Goal: Information Seeking & Learning: Learn about a topic

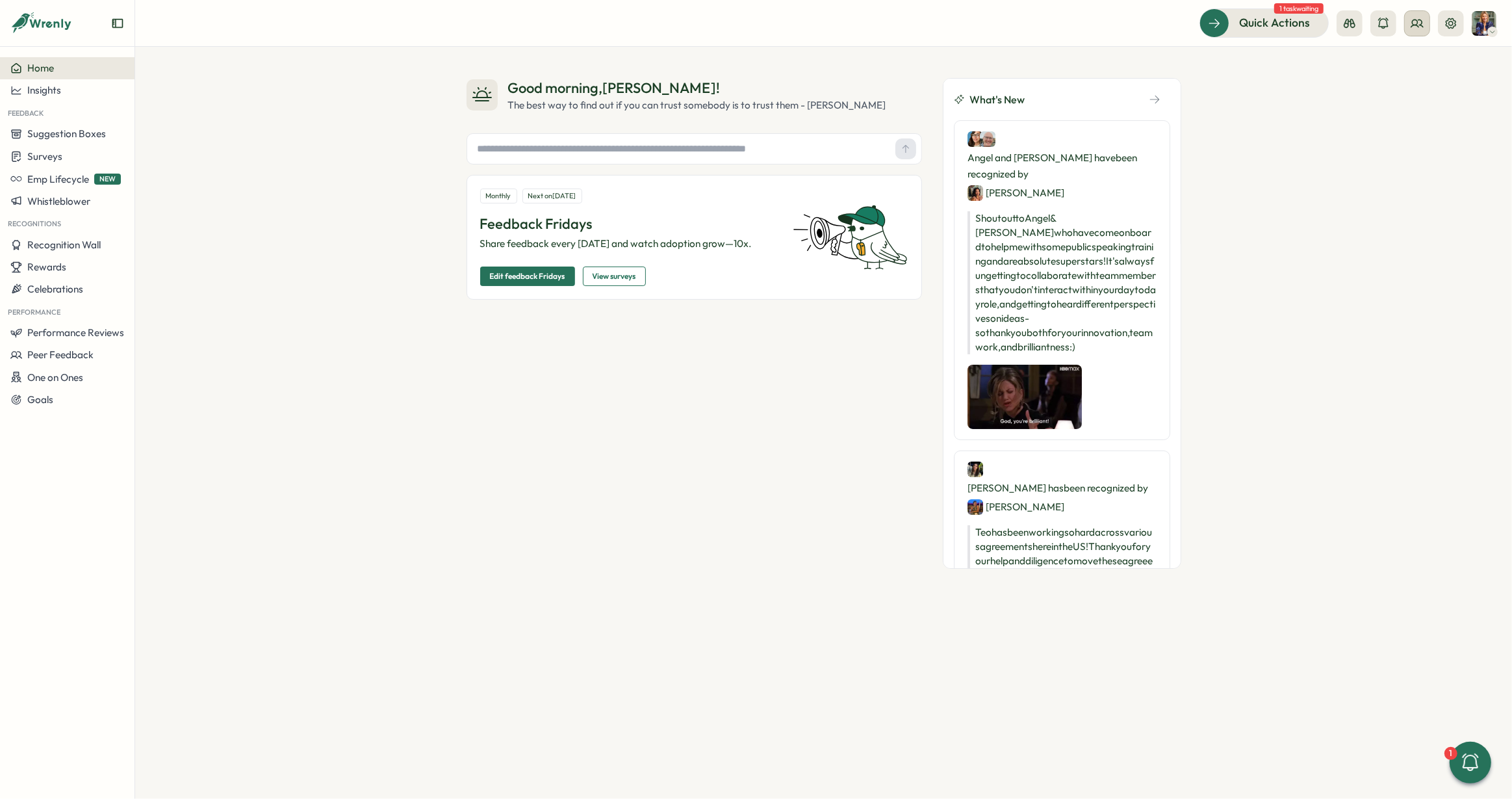
click at [1415, 18] on icon at bounding box center [1417, 23] width 13 height 13
click at [1403, 66] on div "Org Members" at bounding box center [1417, 64] width 82 height 14
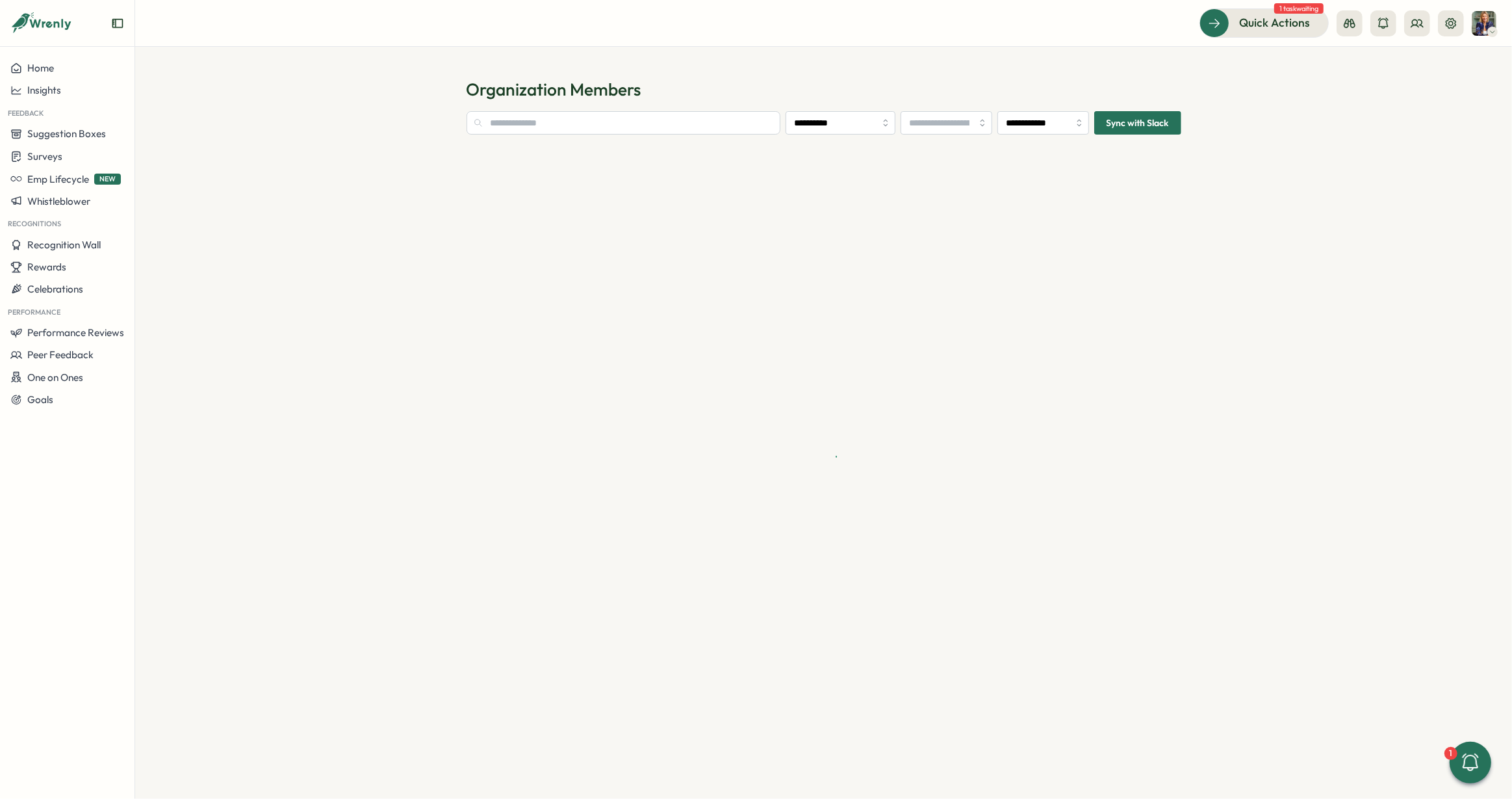
type input "**********"
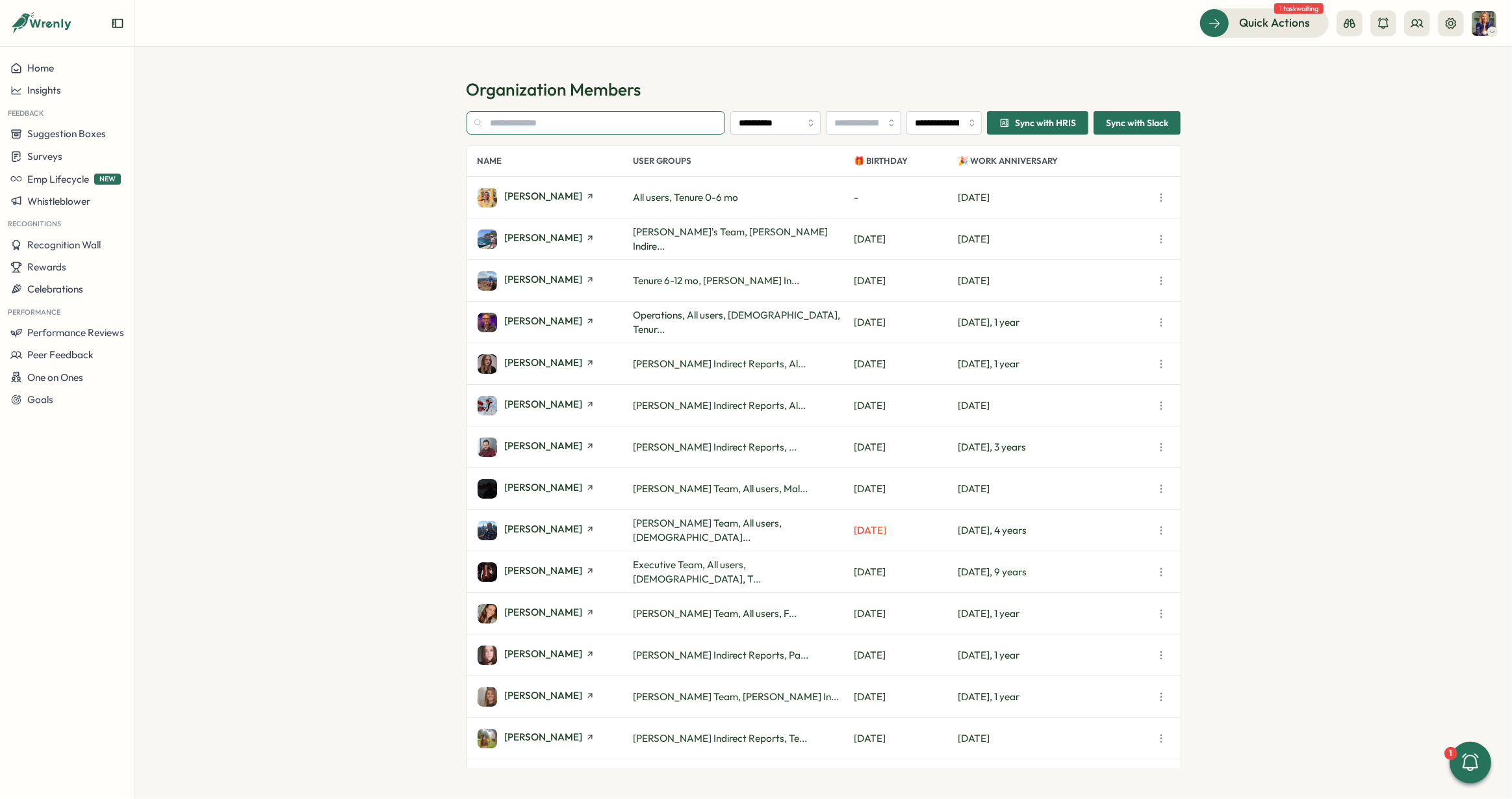
click at [557, 126] on input "text" at bounding box center [595, 122] width 259 height 24
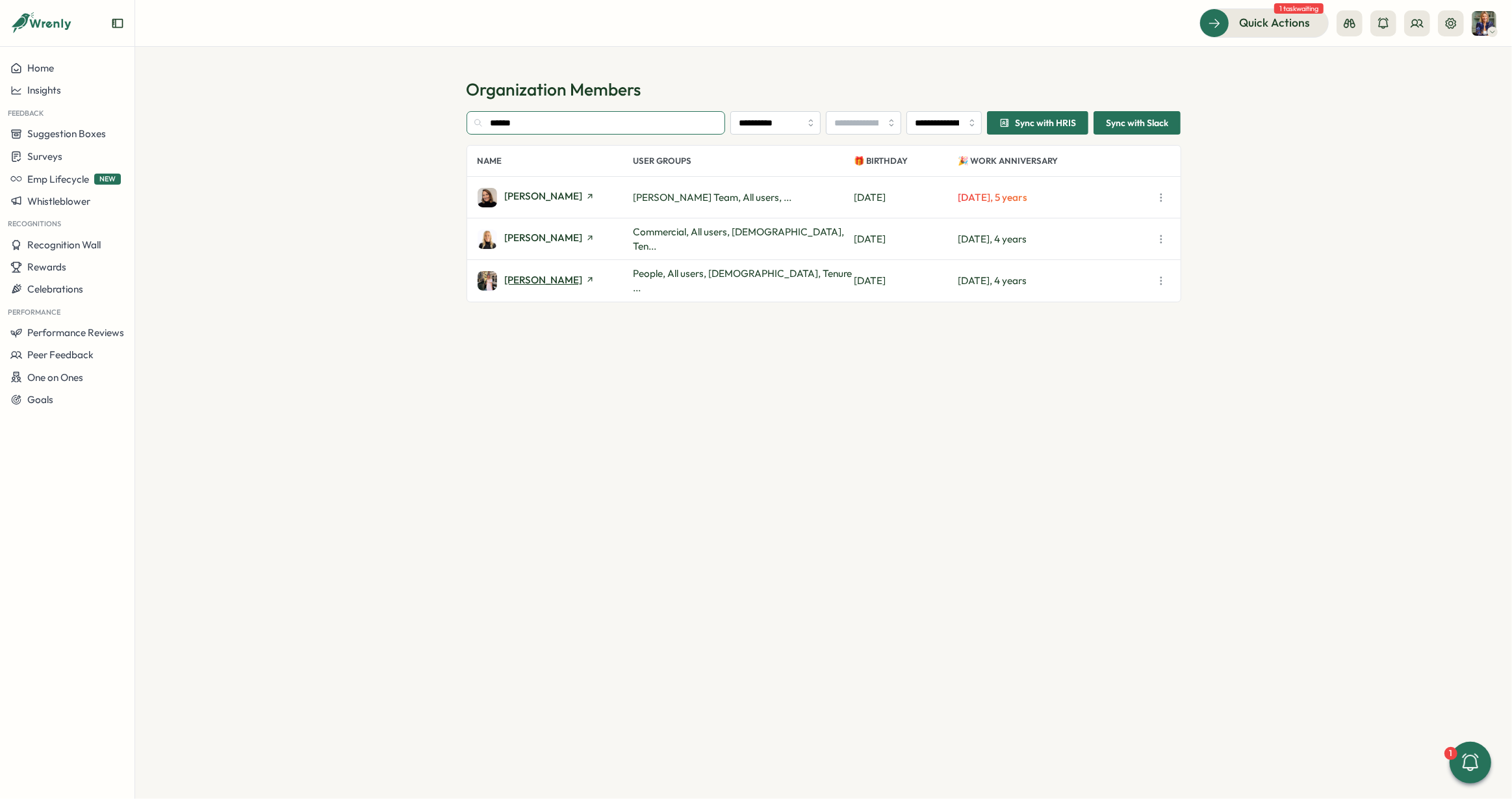
type input "******"
click at [571, 278] on span "[PERSON_NAME]" at bounding box center [544, 279] width 78 height 10
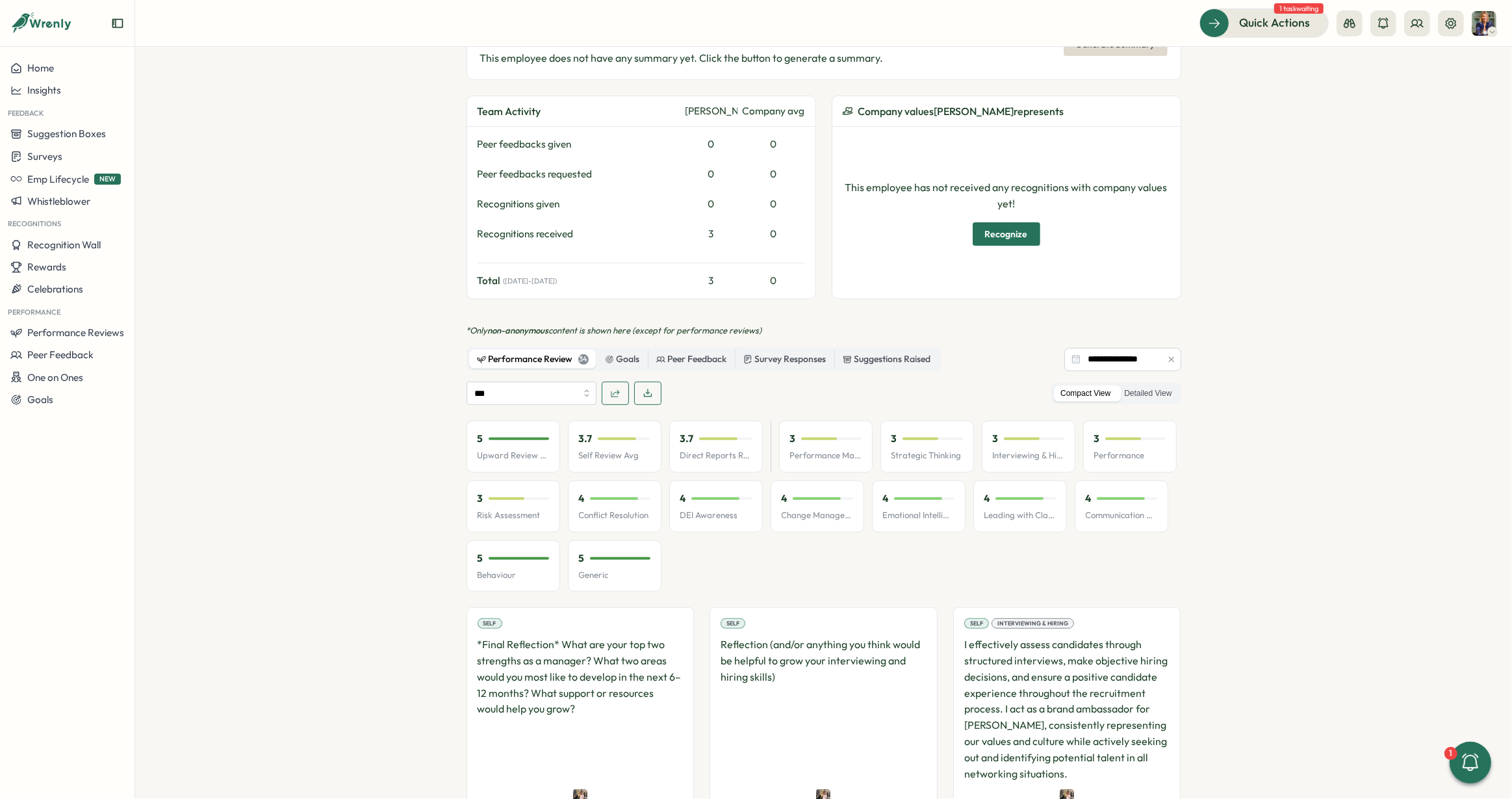
scroll to position [457, 0]
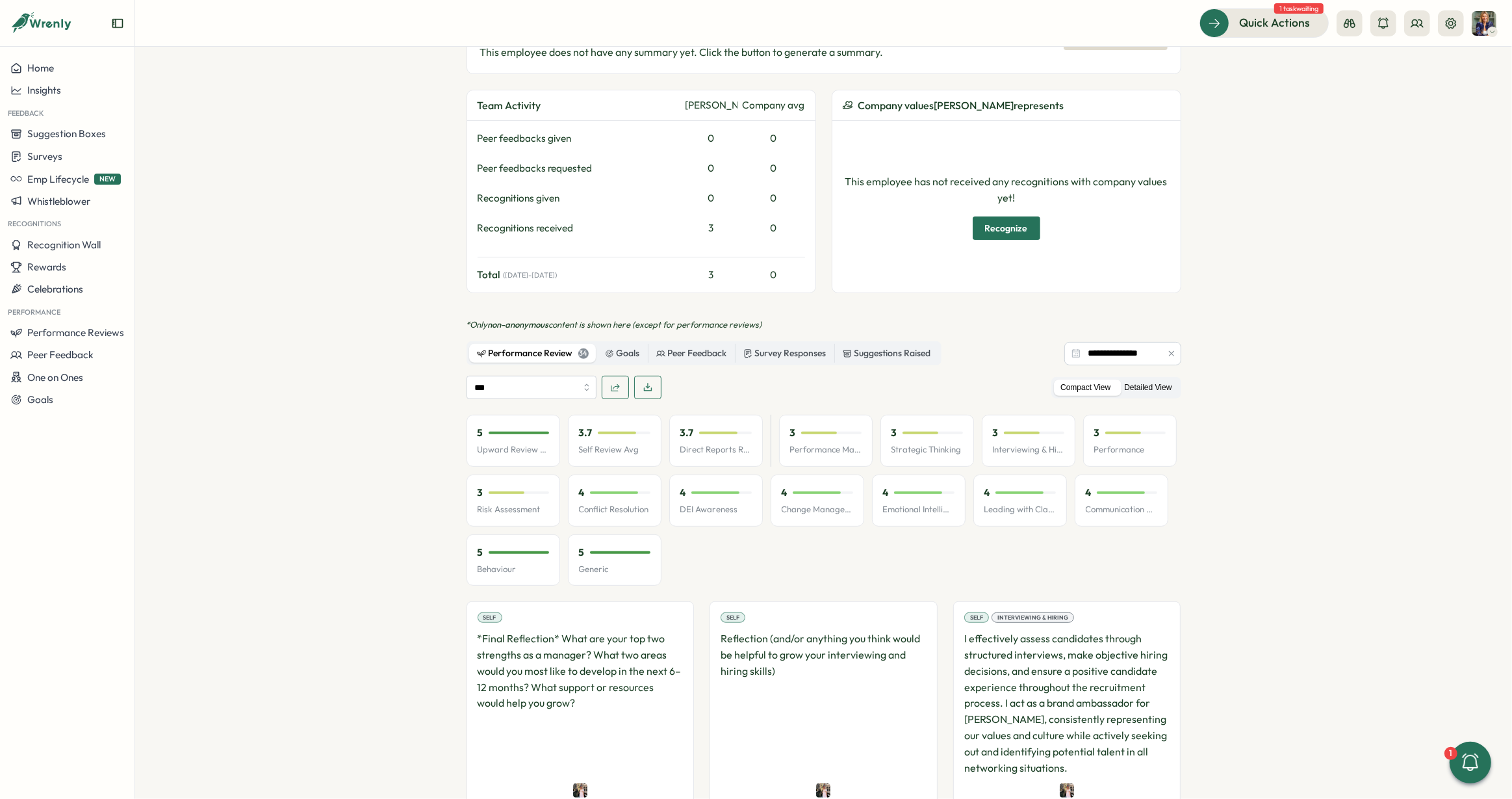
click at [1146, 379] on label "Detailed View" at bounding box center [1147, 387] width 61 height 16
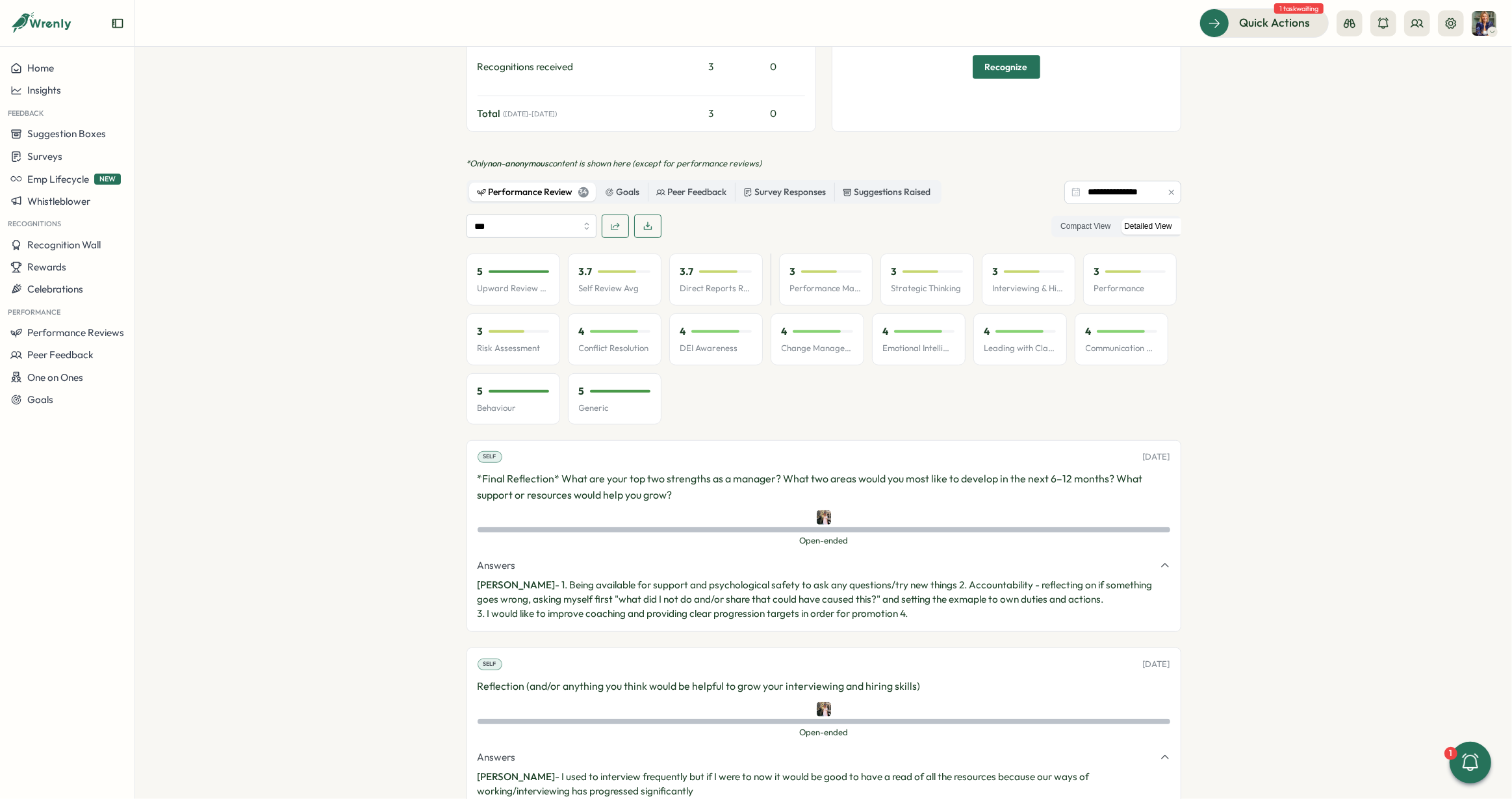
scroll to position [524, 0]
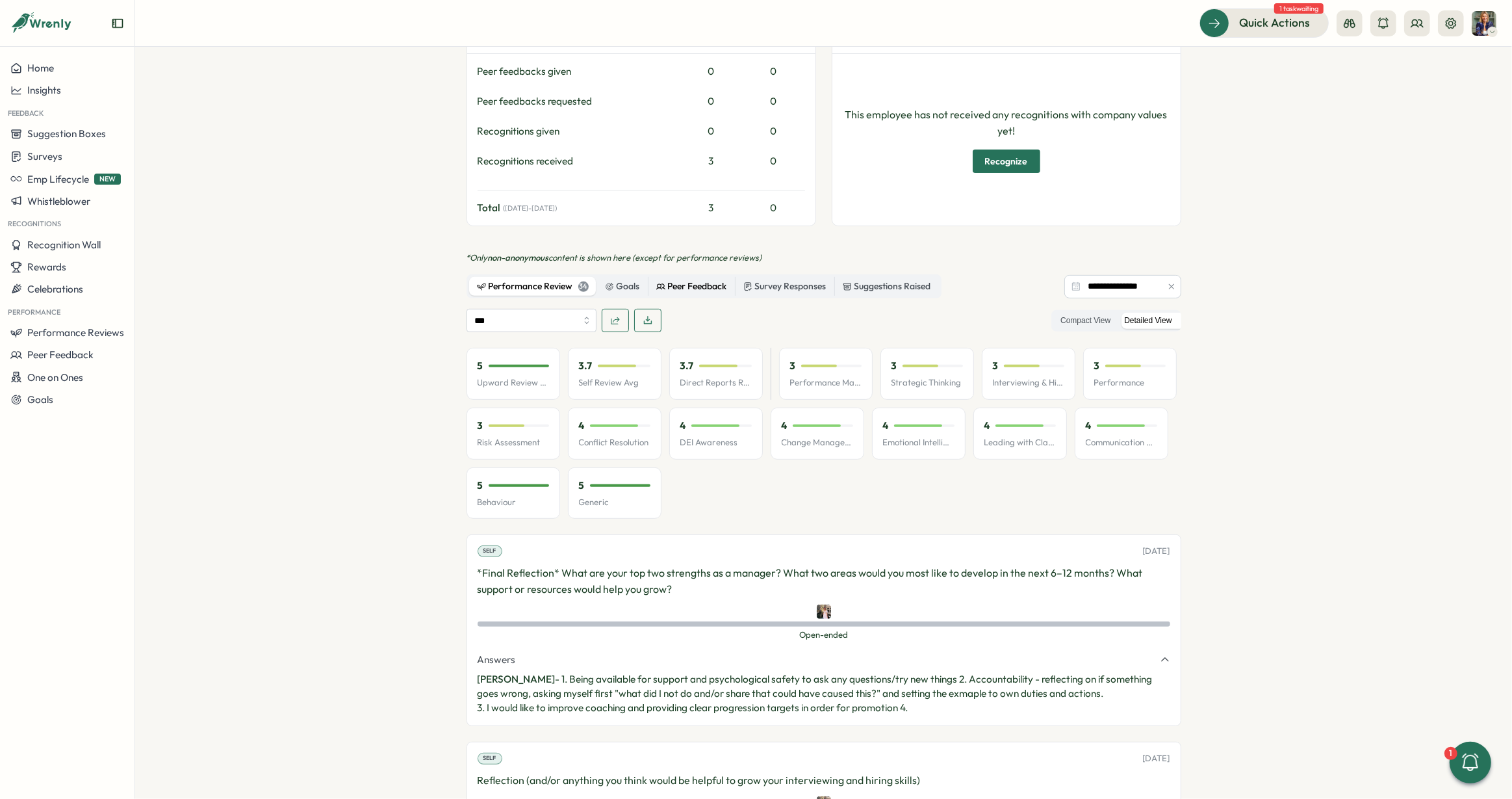
click at [710, 280] on div "Peer Feedback" at bounding box center [691, 287] width 71 height 14
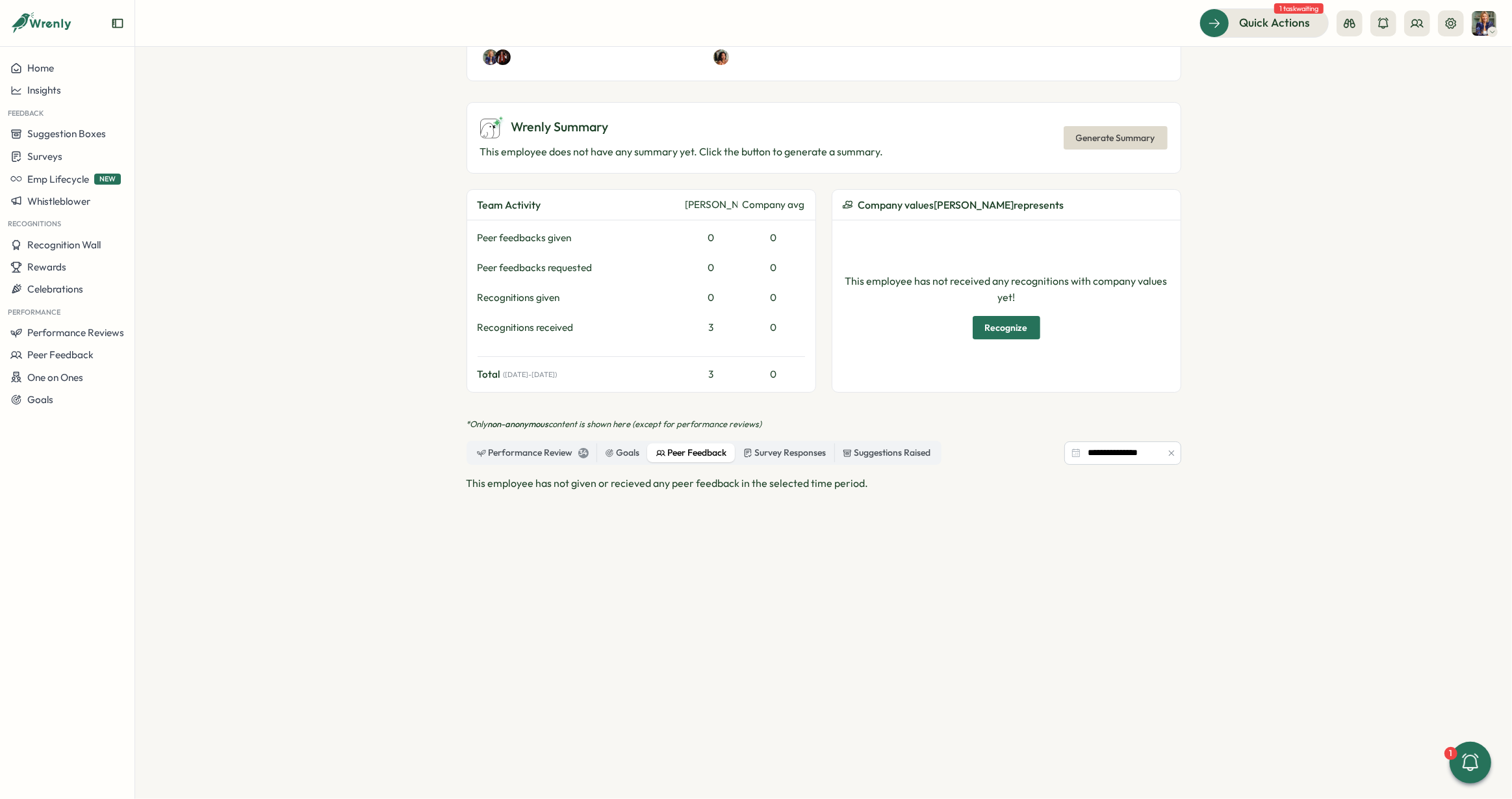
scroll to position [344, 0]
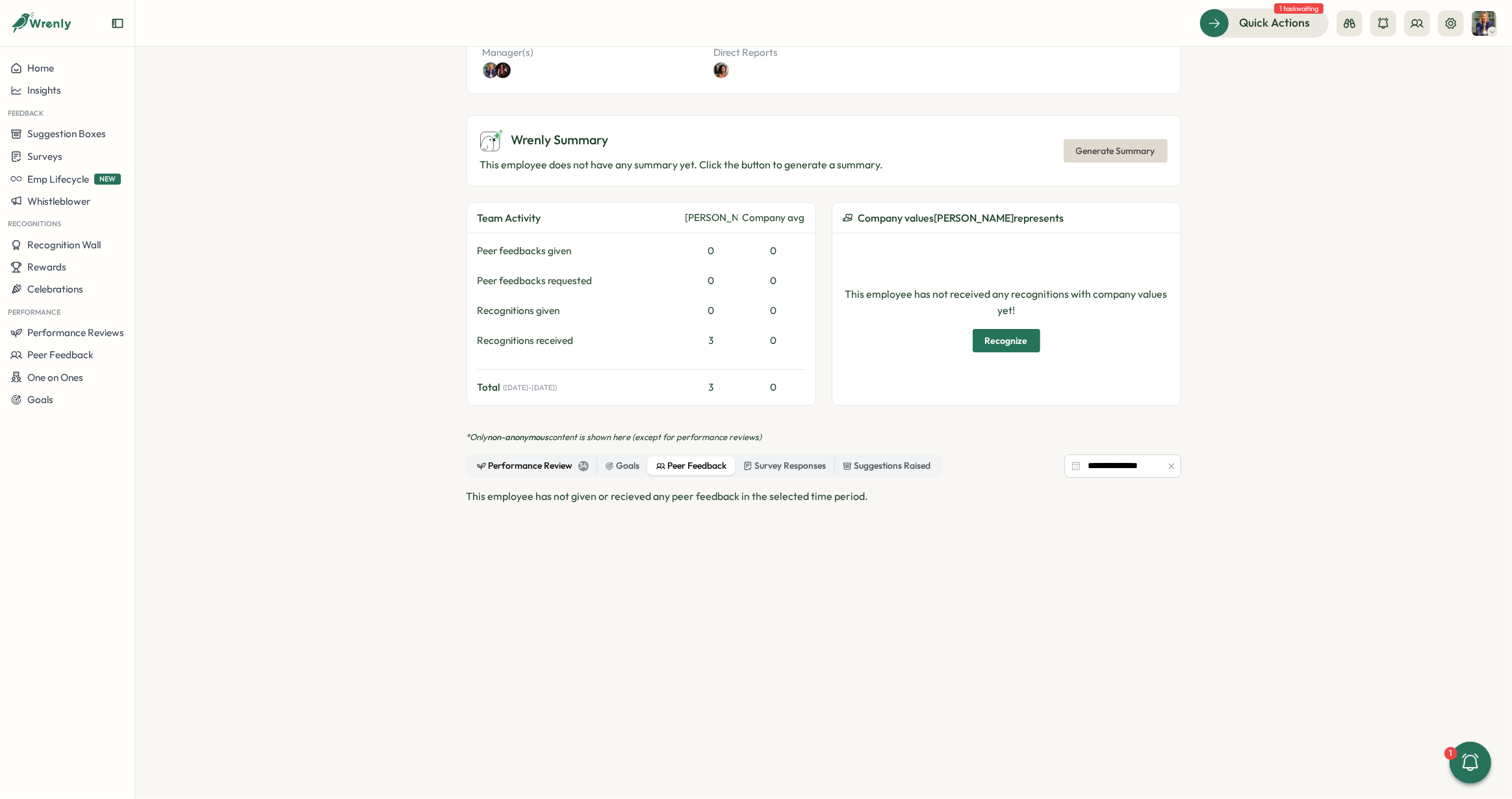
click at [530, 458] on div "Performance Review 34" at bounding box center [532, 465] width 112 height 14
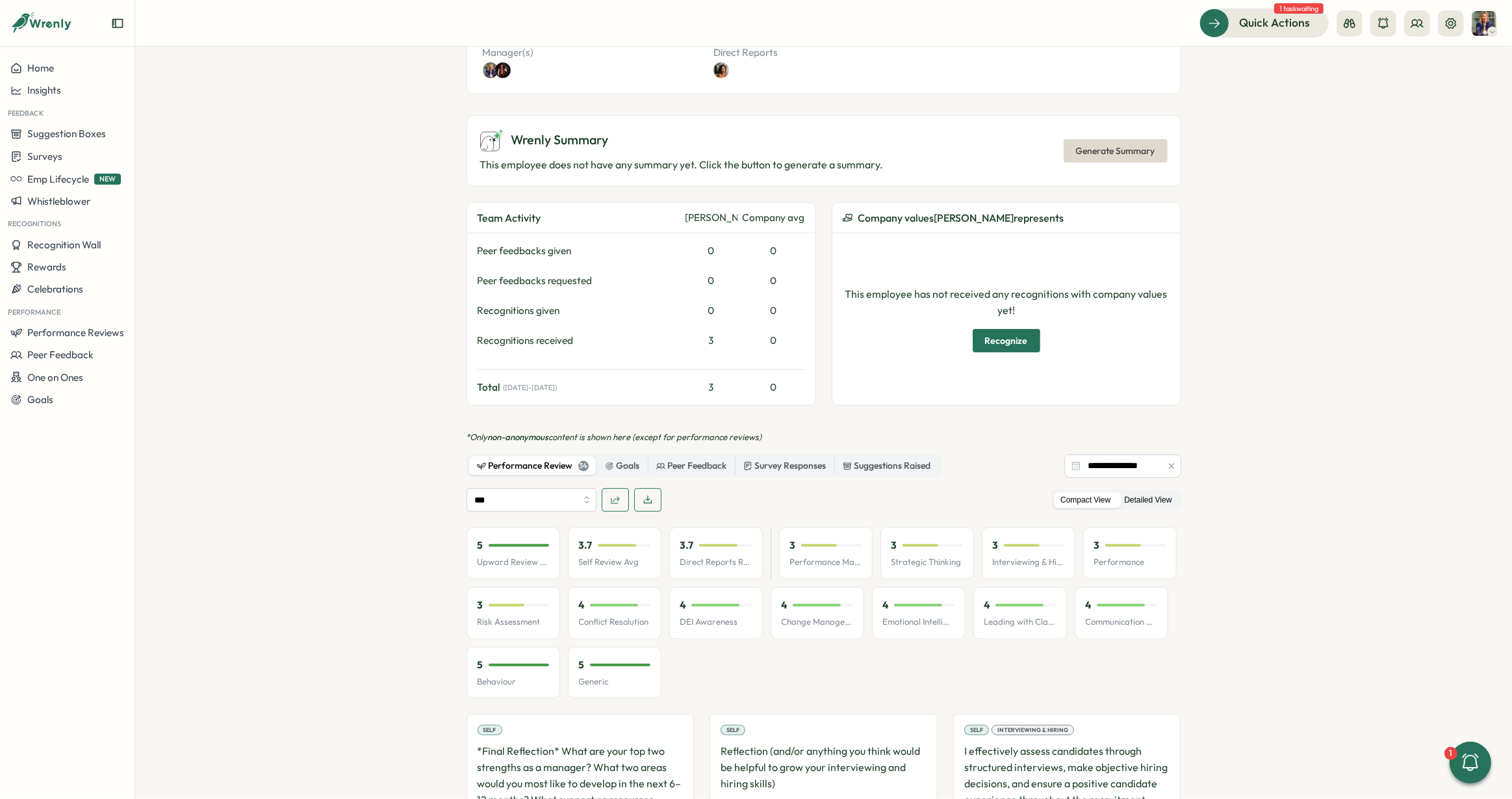
click at [1147, 492] on label "Detailed View" at bounding box center [1147, 500] width 61 height 16
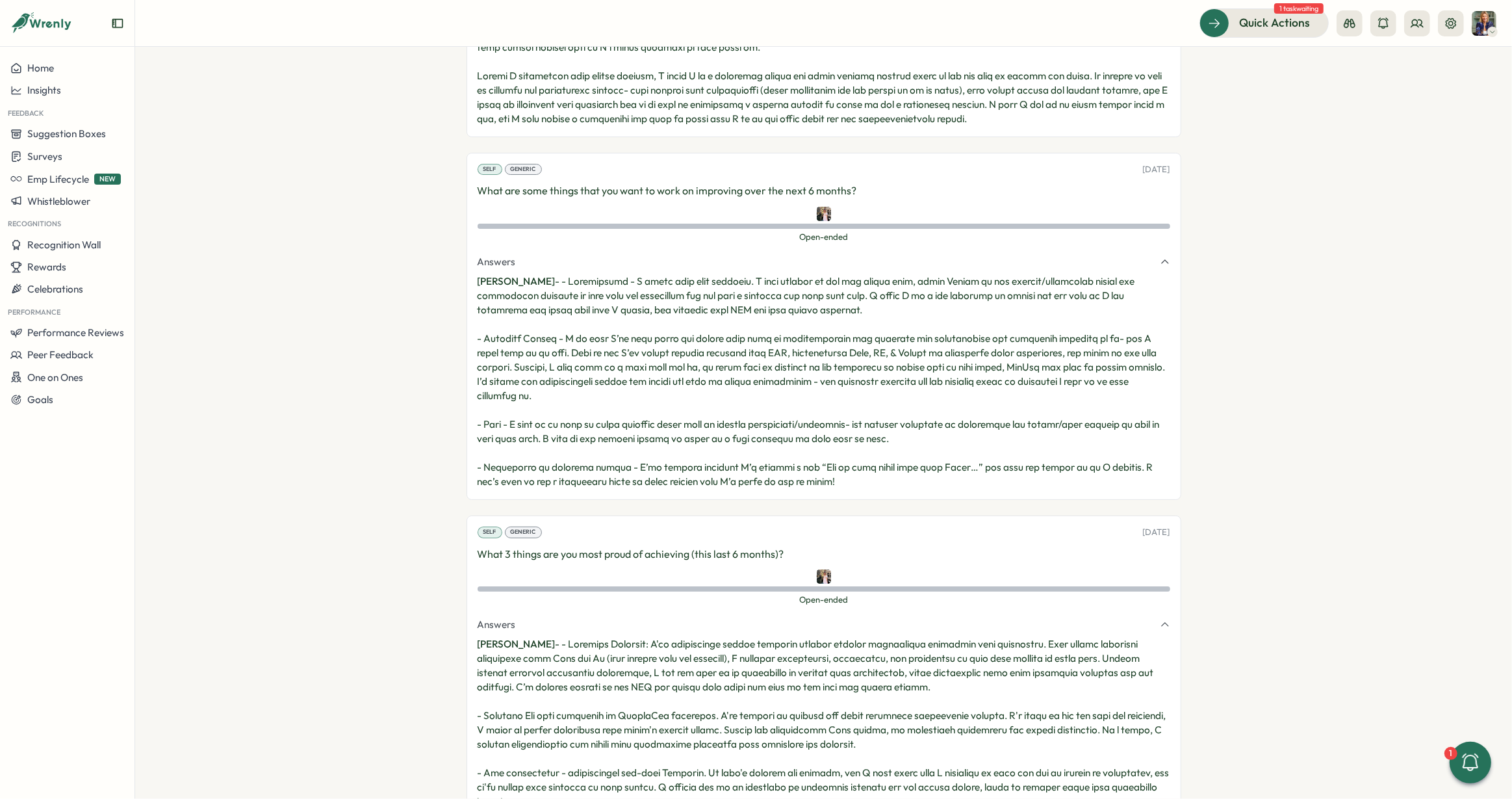
scroll to position [6857, 0]
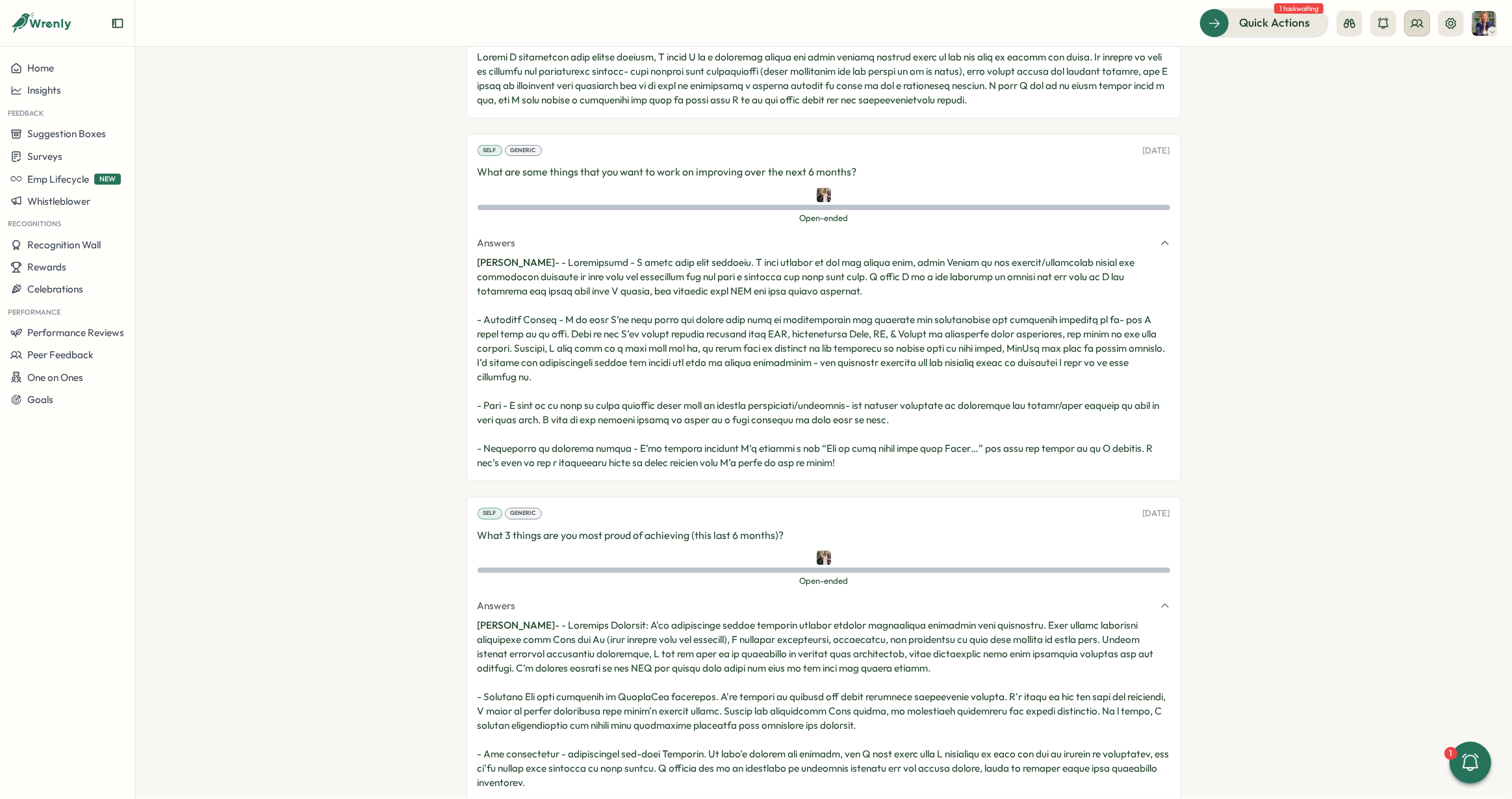
click at [1413, 25] on icon at bounding box center [1416, 23] width 11 height 7
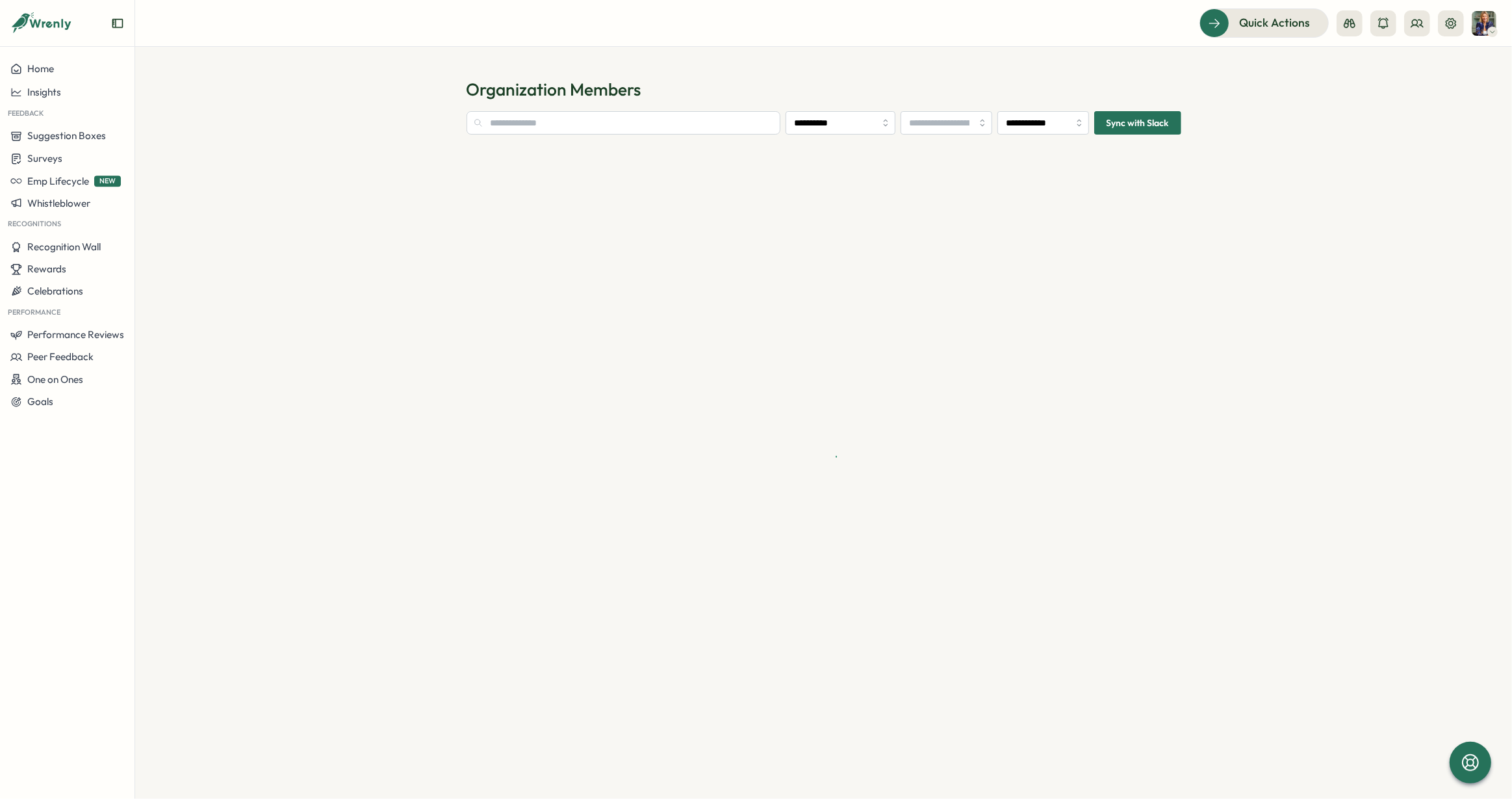
type input "**********"
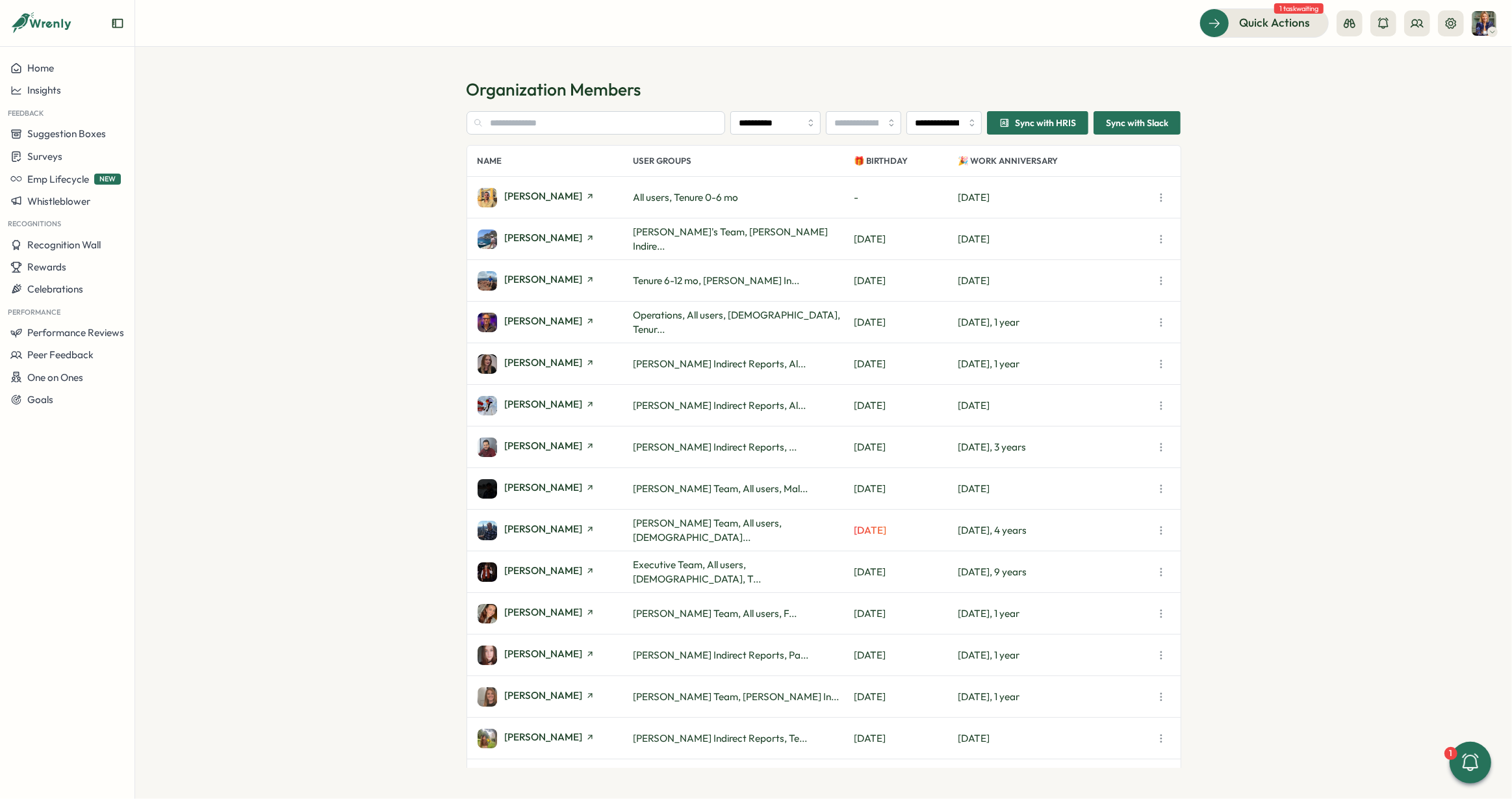
click at [1482, 21] on img at bounding box center [1484, 24] width 25 height 25
click at [1408, 18] on button at bounding box center [1417, 24] width 26 height 26
click at [1415, 70] on div "Org Members" at bounding box center [1417, 64] width 82 height 14
click at [576, 121] on input "text" at bounding box center [595, 122] width 259 height 24
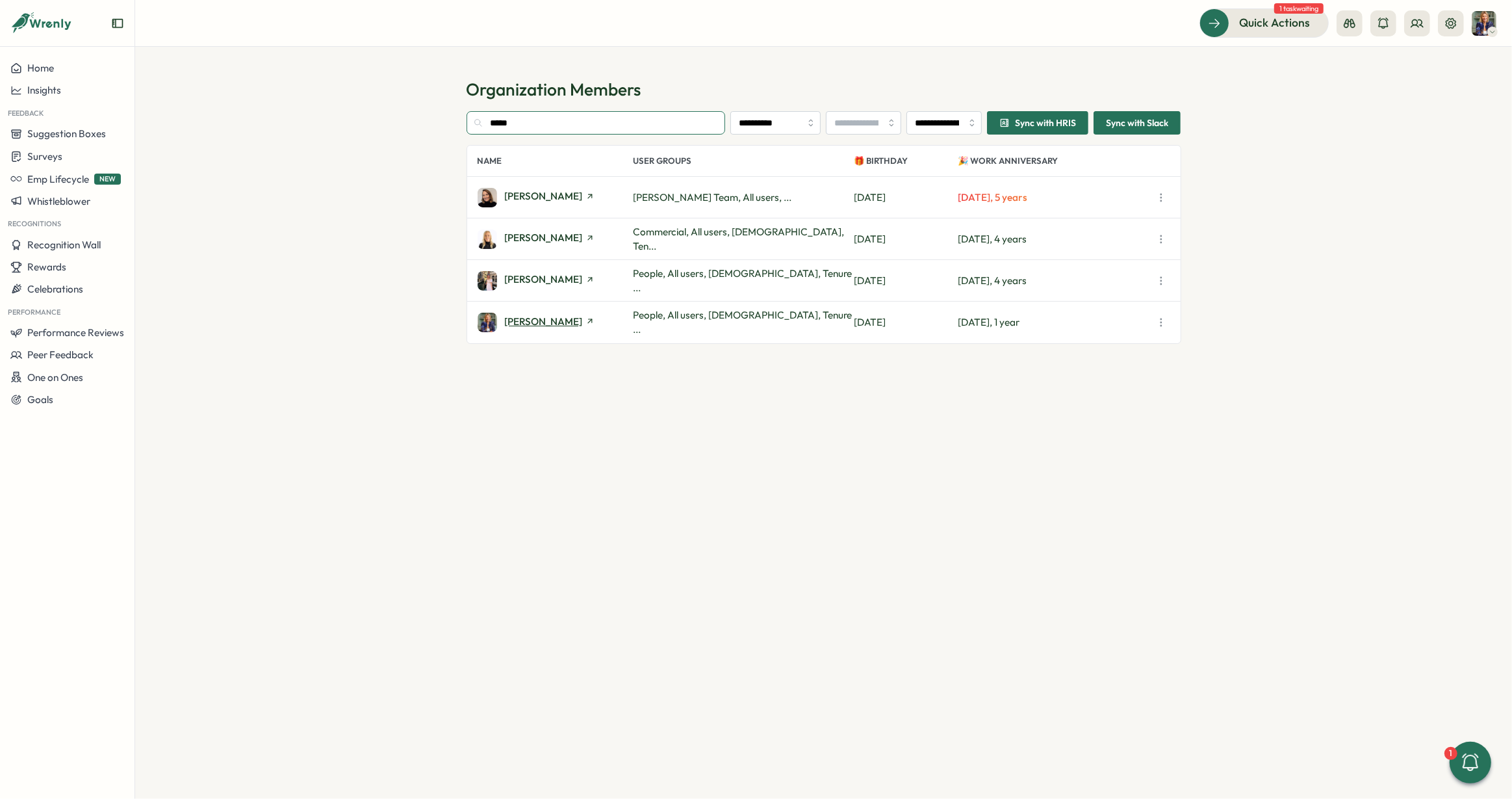
type input "*****"
click at [552, 322] on span "[PERSON_NAME]" at bounding box center [544, 321] width 78 height 10
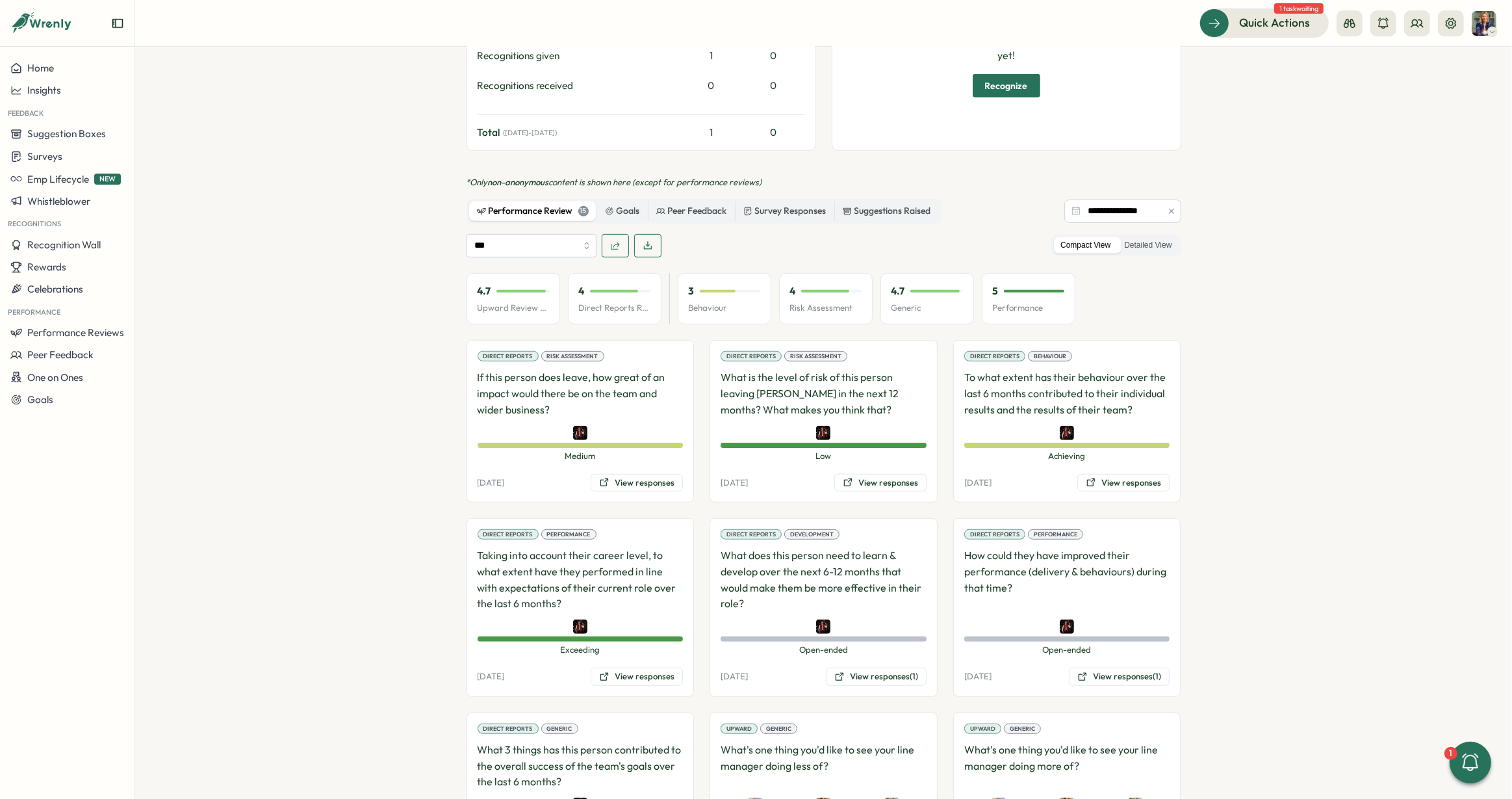
scroll to position [668, 0]
click at [1132, 237] on label "Detailed View" at bounding box center [1147, 245] width 61 height 16
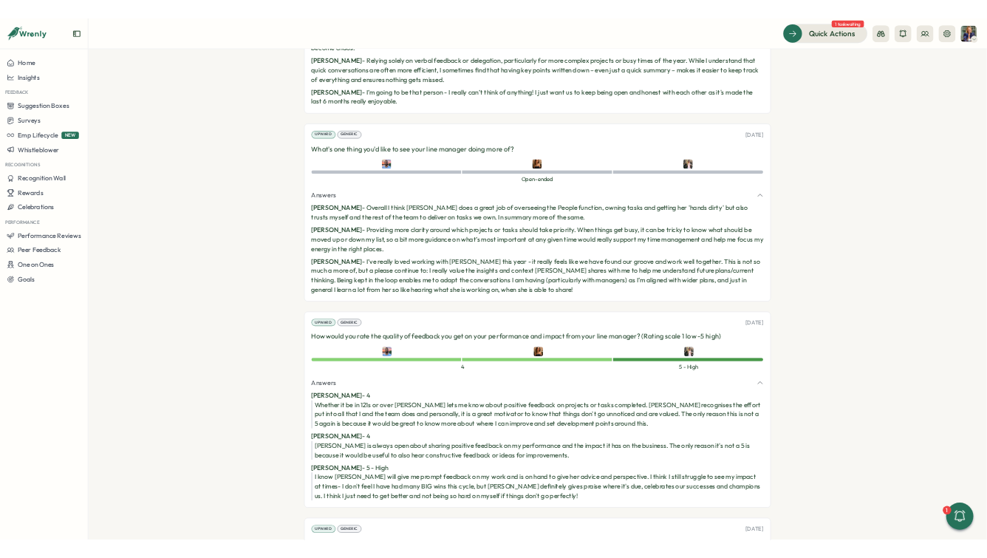
scroll to position [2810, 0]
